Goal: Transaction & Acquisition: Purchase product/service

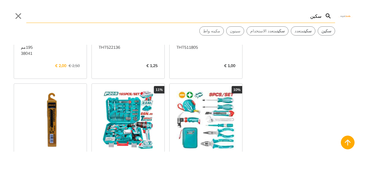
scroll to position [258, 0]
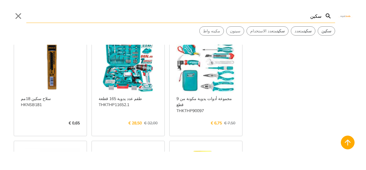
click at [57, 129] on link "عرض المزيد ->" at bounding box center [50, 129] width 59 height 0
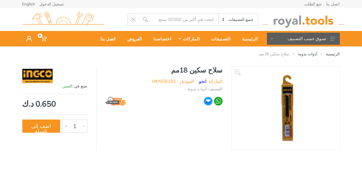
click at [283, 109] on img at bounding box center [286, 108] width 72 height 72
